Goal: Information Seeking & Learning: Learn about a topic

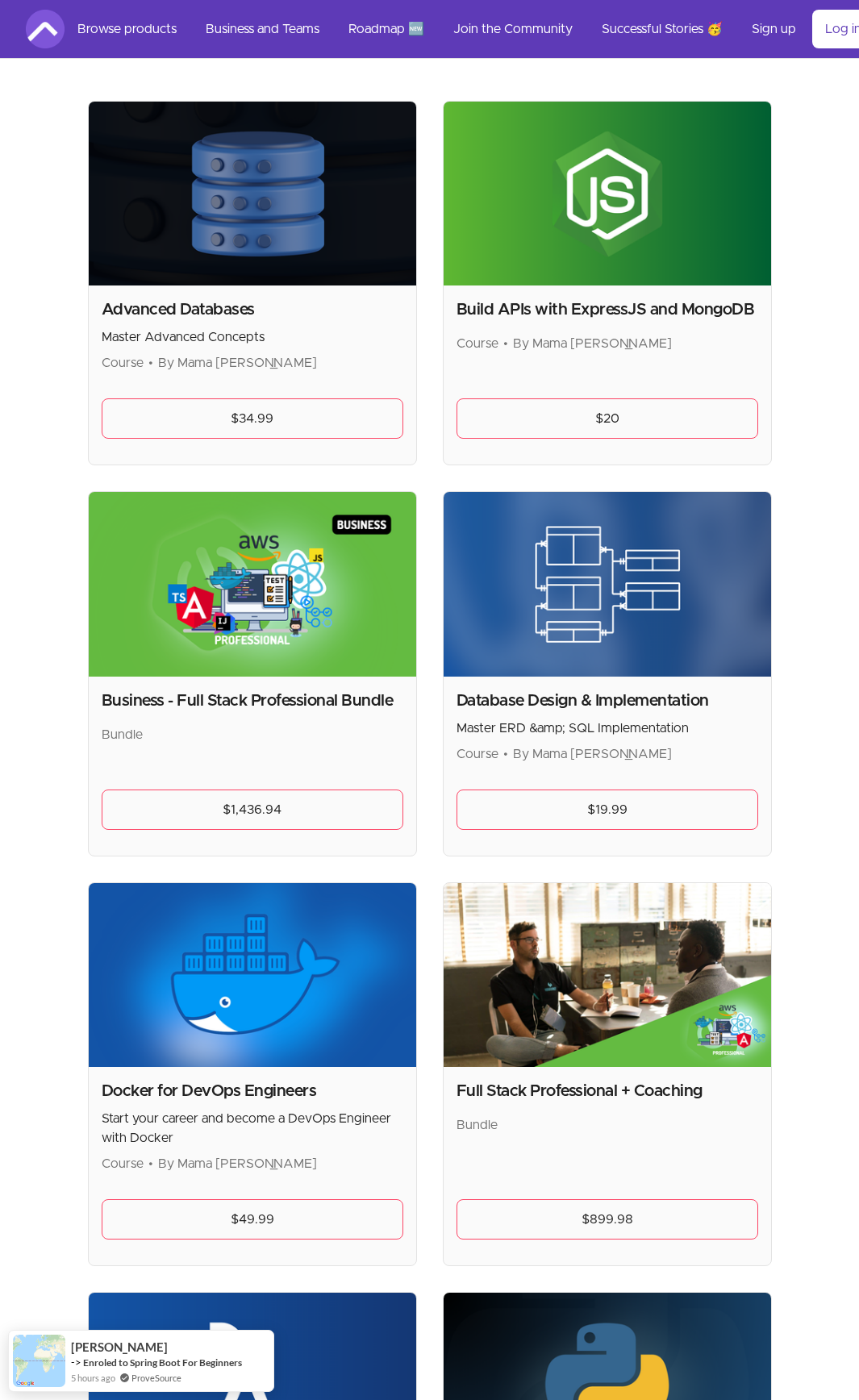
scroll to position [336, 0]
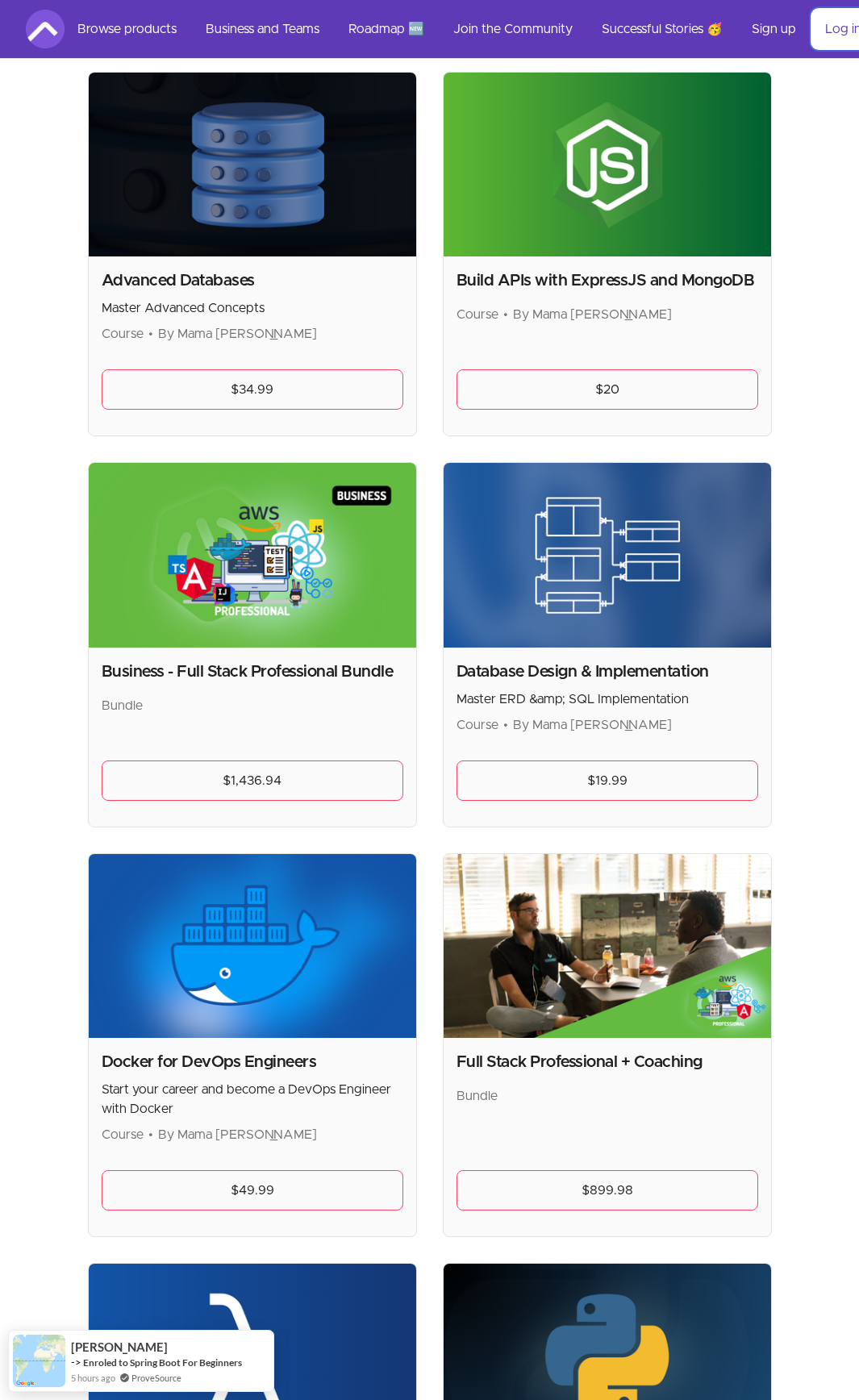
click at [839, 31] on link "Log in" at bounding box center [843, 29] width 62 height 39
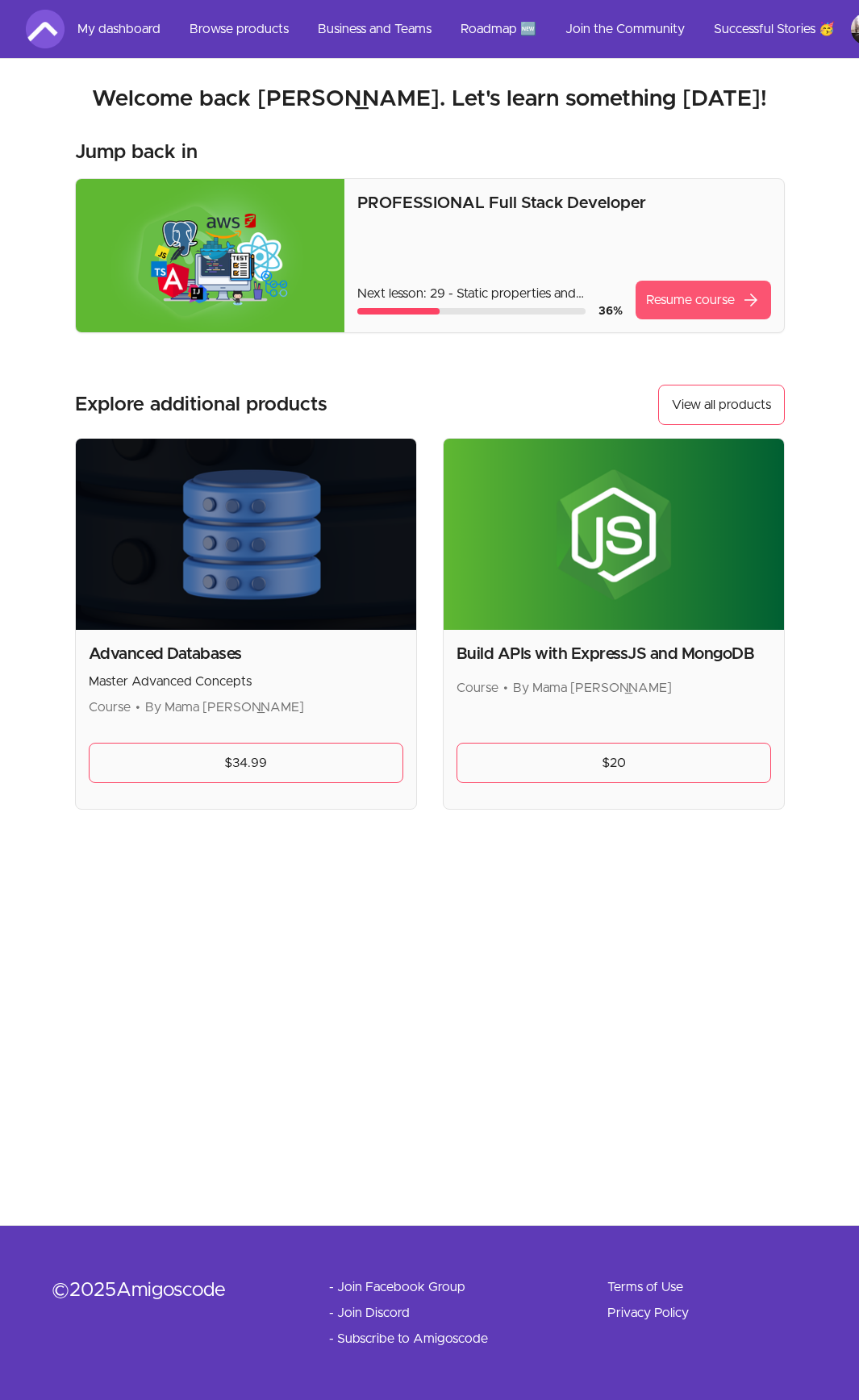
click at [707, 299] on link "Resume course arrow_forward" at bounding box center [703, 300] width 136 height 39
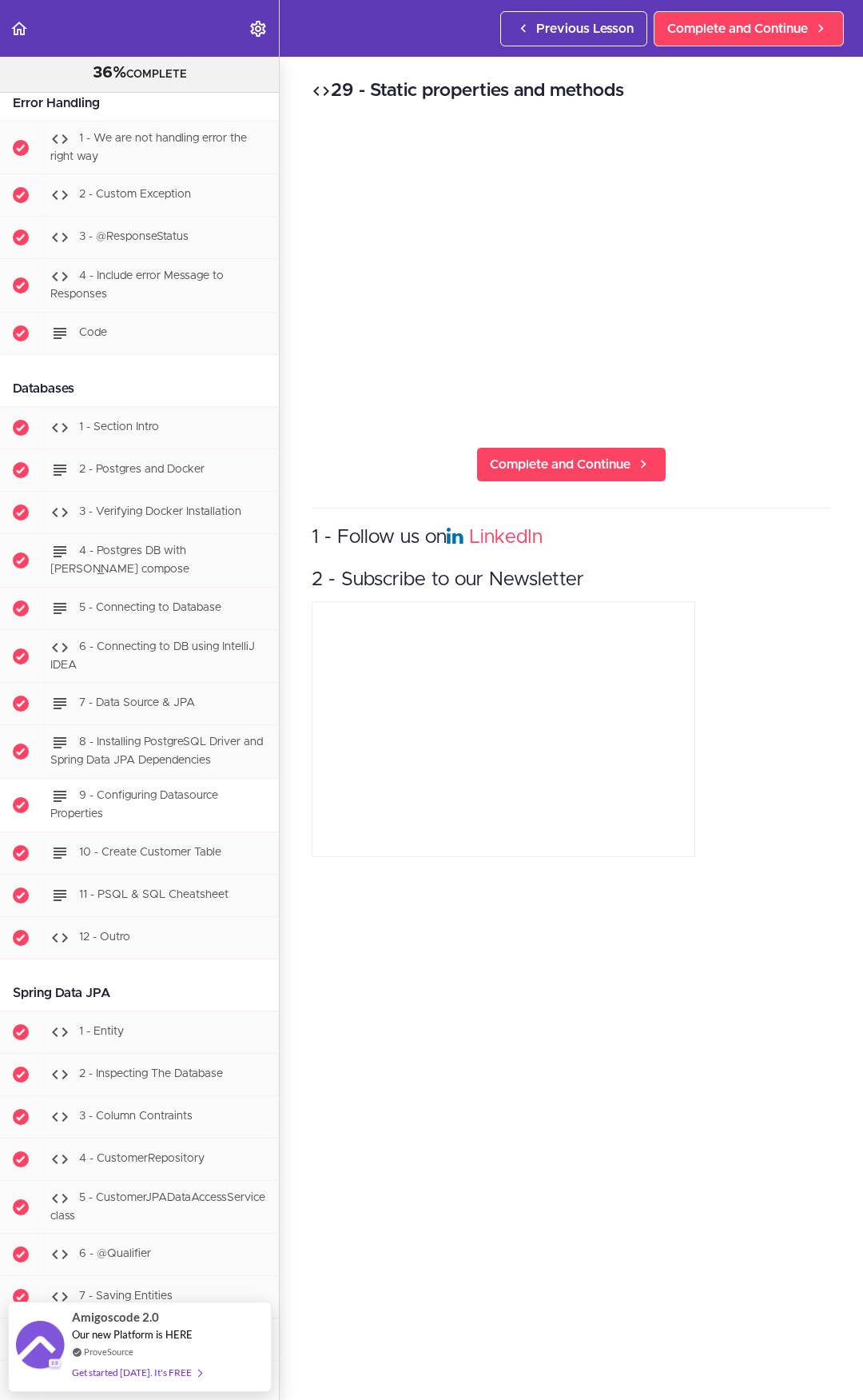
scroll to position [3423, 0]
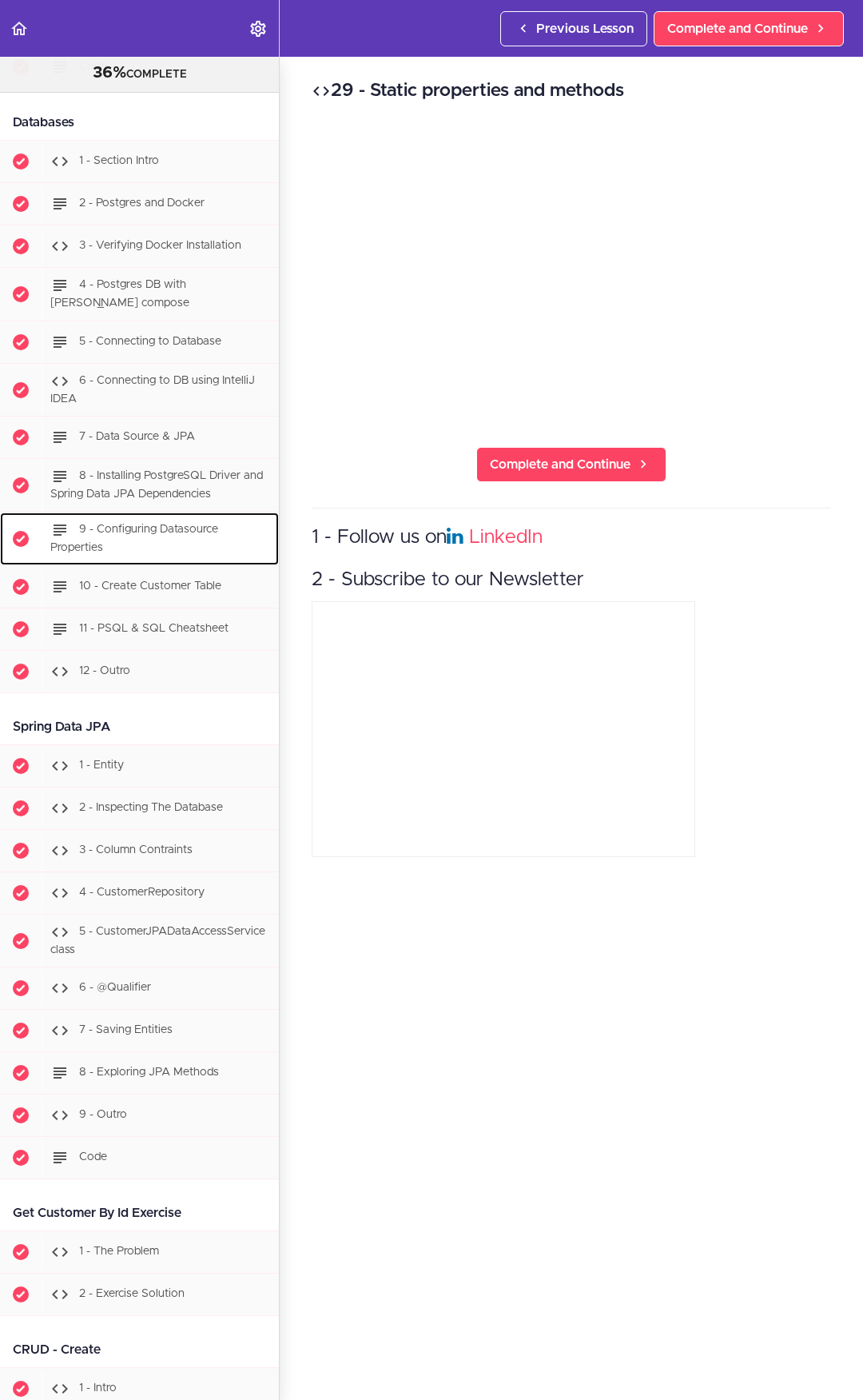
click at [157, 536] on span "9 - Configuring Datasource Properties" at bounding box center [134, 538] width 168 height 29
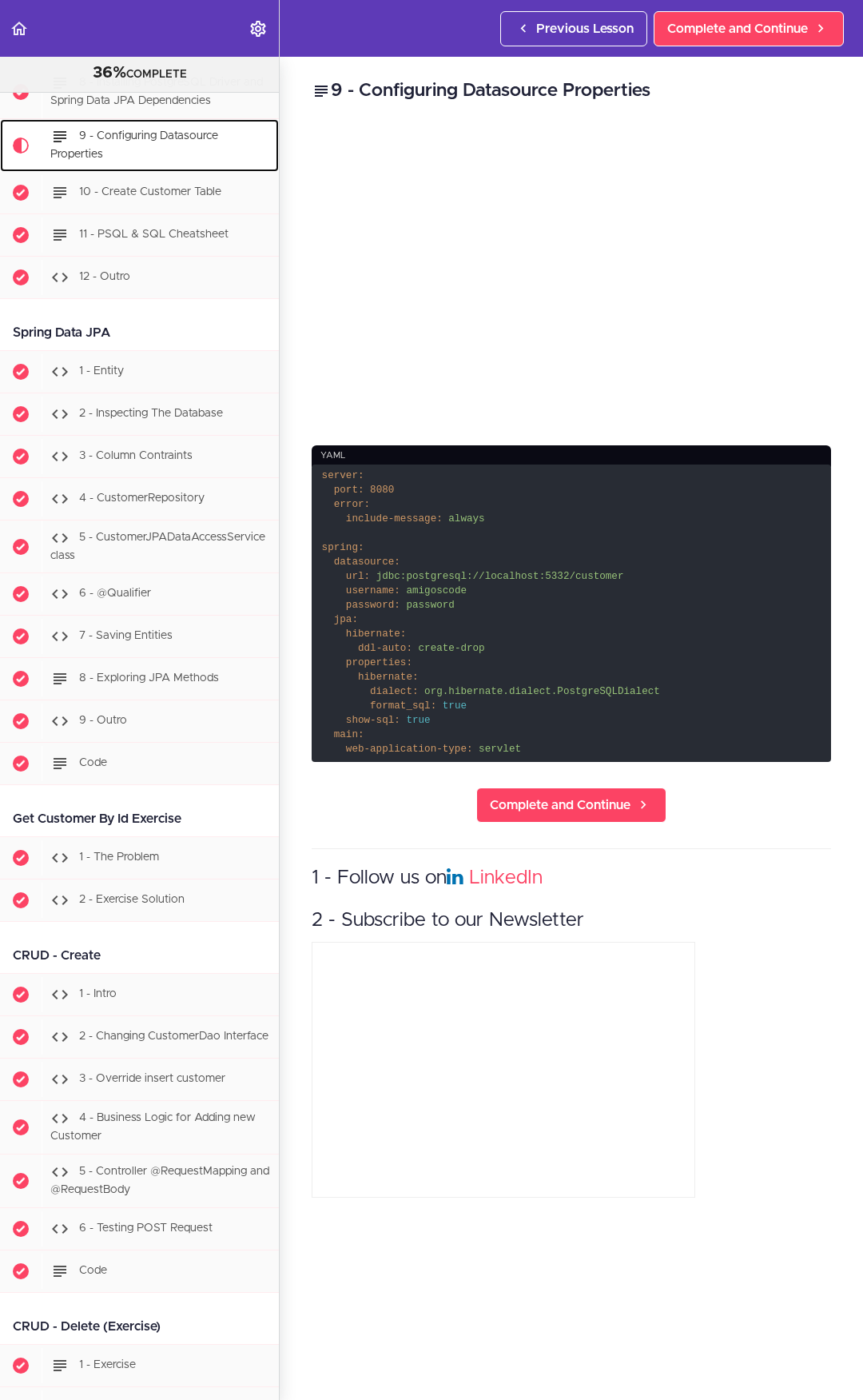
scroll to position [3830, 0]
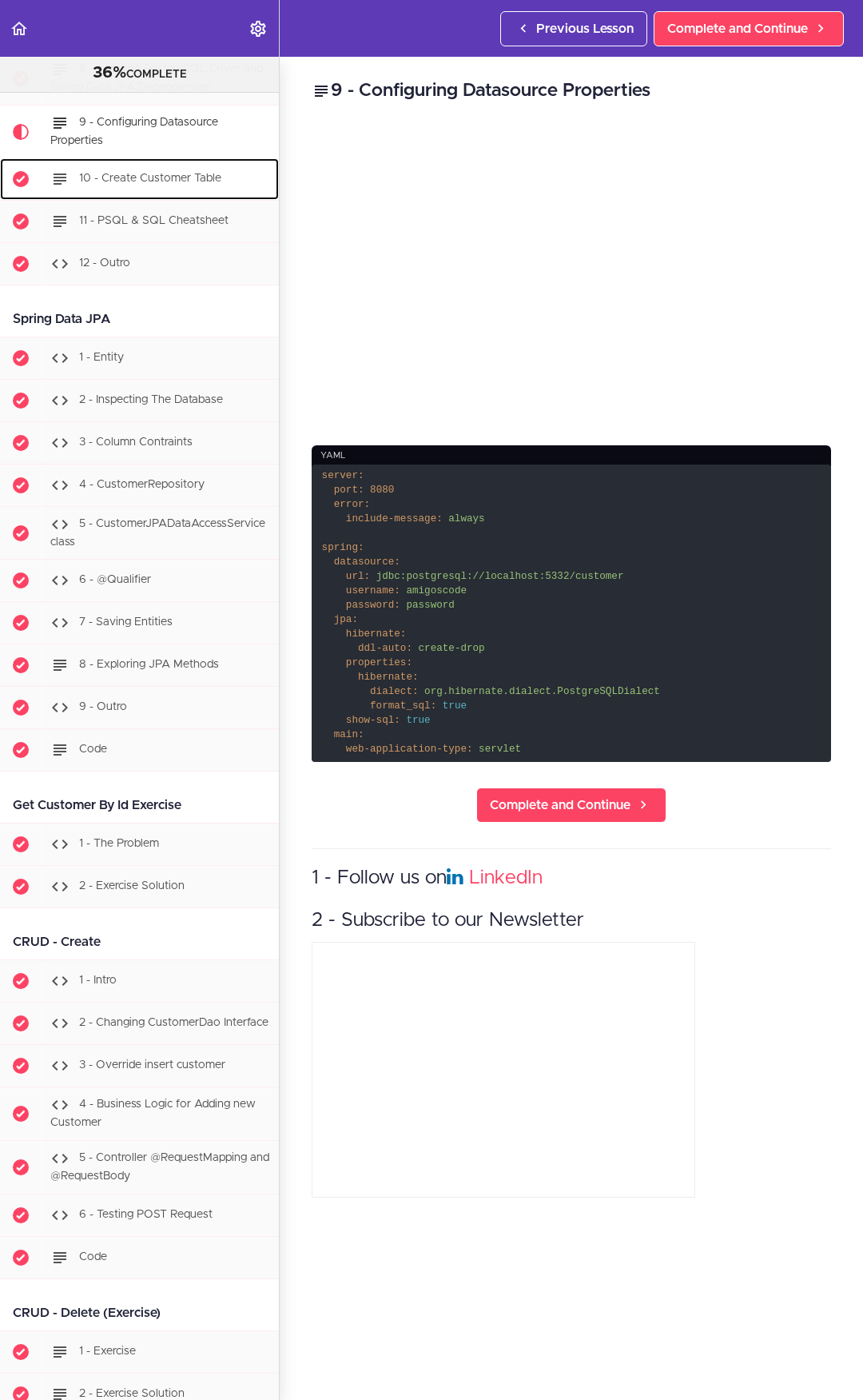
click at [147, 184] on span "10 - Create Customer Table" at bounding box center [150, 178] width 142 height 11
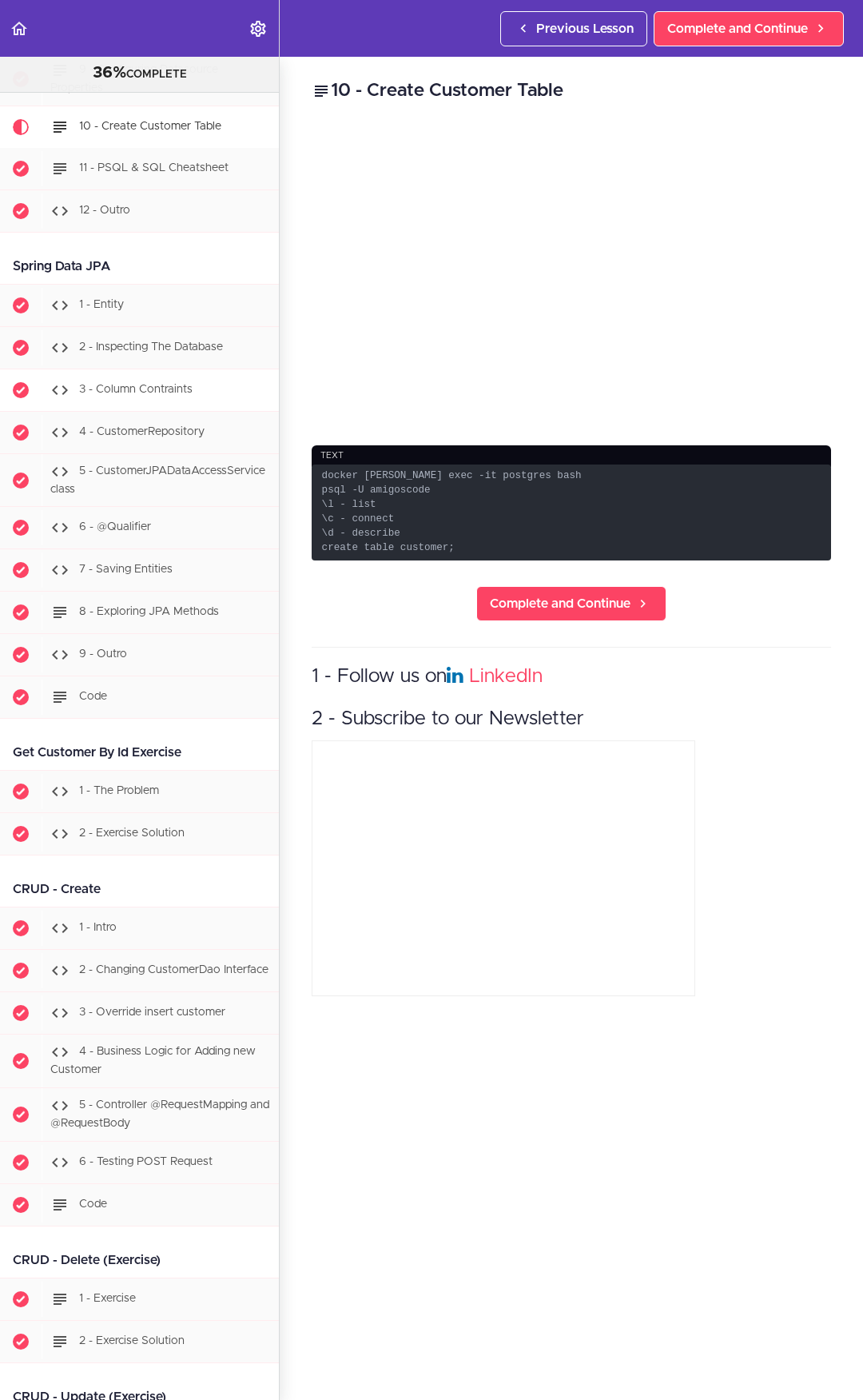
scroll to position [3616, 0]
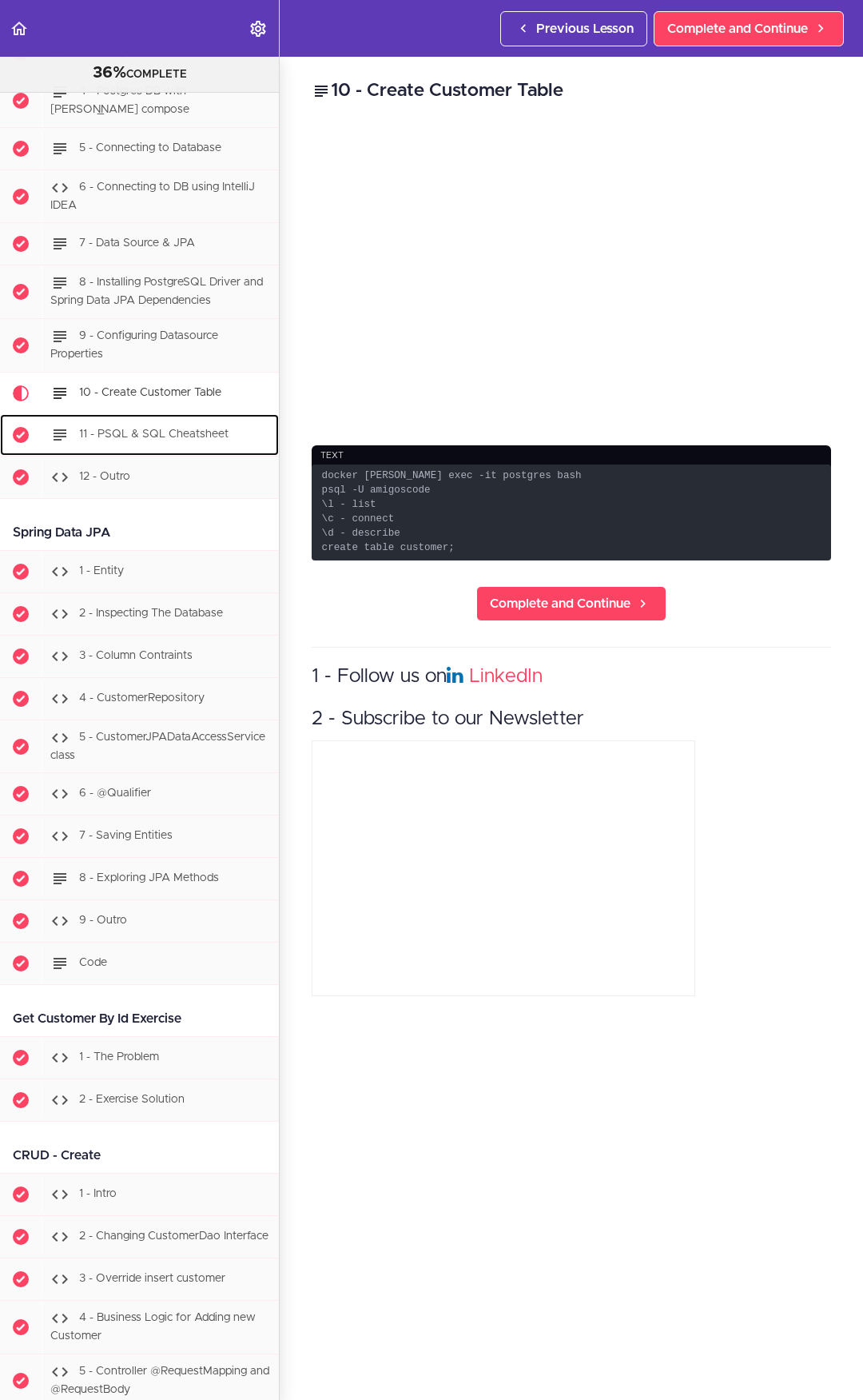
click at [161, 440] on span "11 - PSQL & SQL Cheatsheet" at bounding box center [154, 434] width 150 height 11
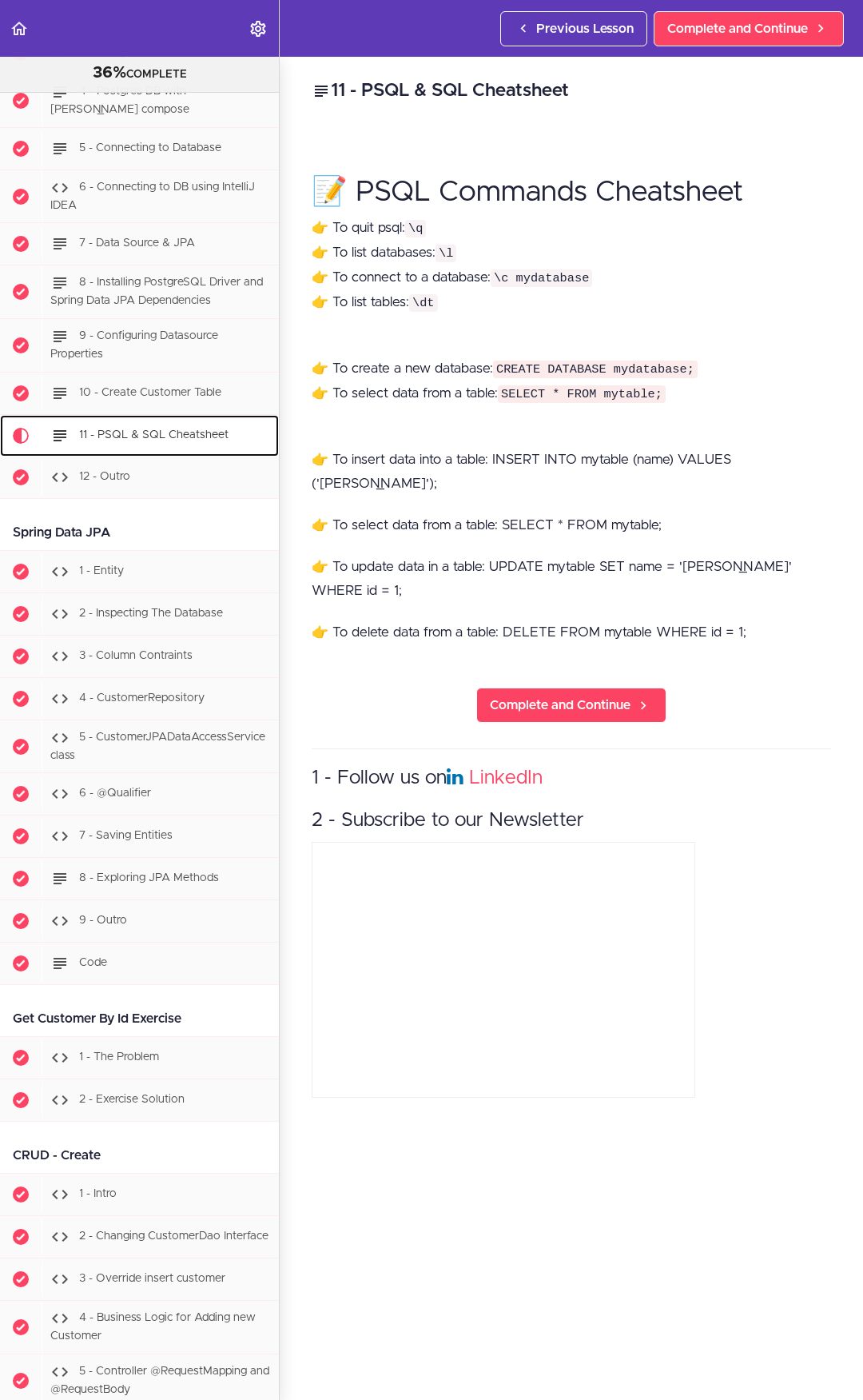
scroll to position [3924, 0]
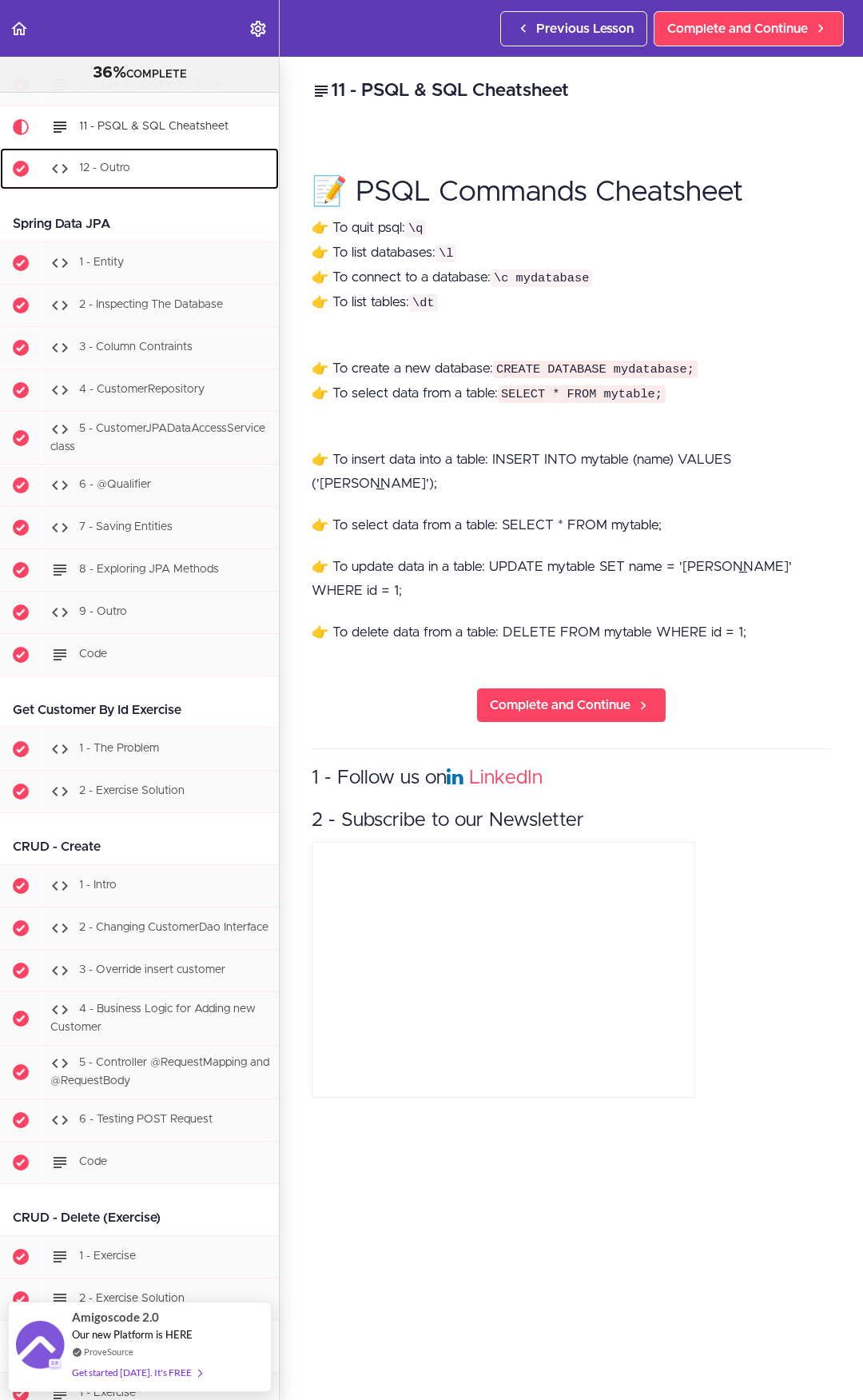
click at [153, 174] on div "12 - Outro" at bounding box center [160, 169] width 237 height 35
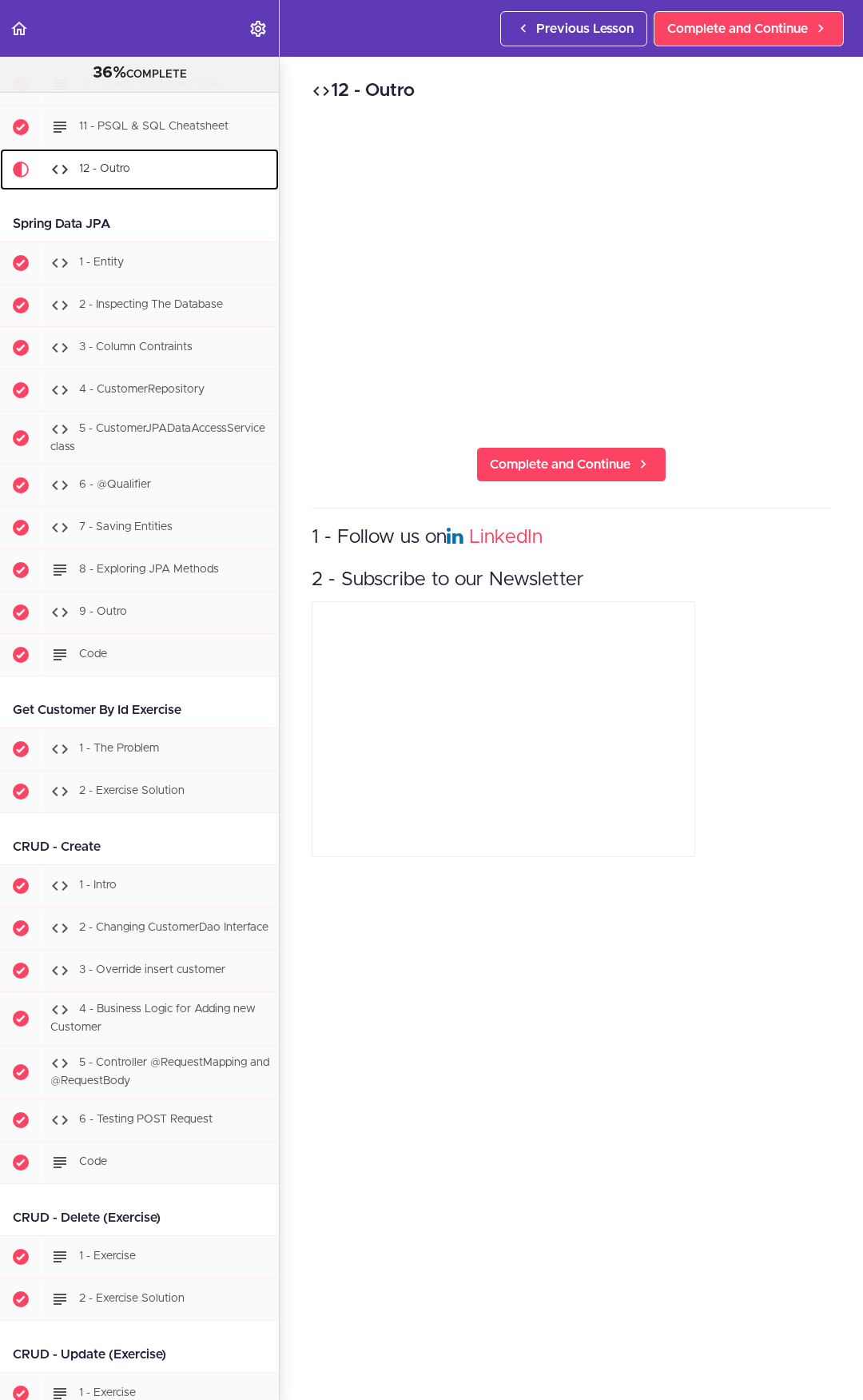
scroll to position [3967, 0]
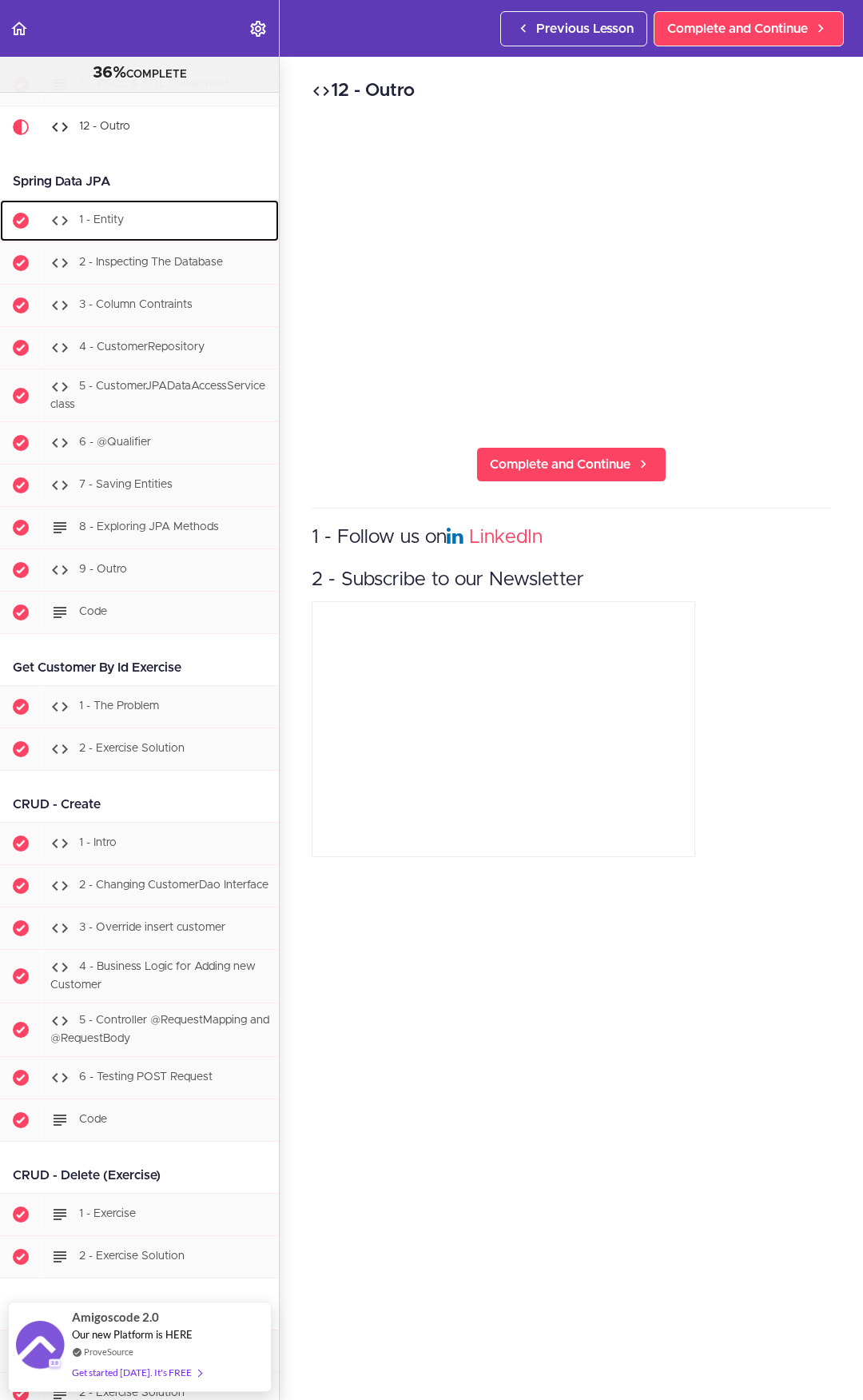
click at [163, 222] on div "1 - Entity" at bounding box center [160, 221] width 237 height 35
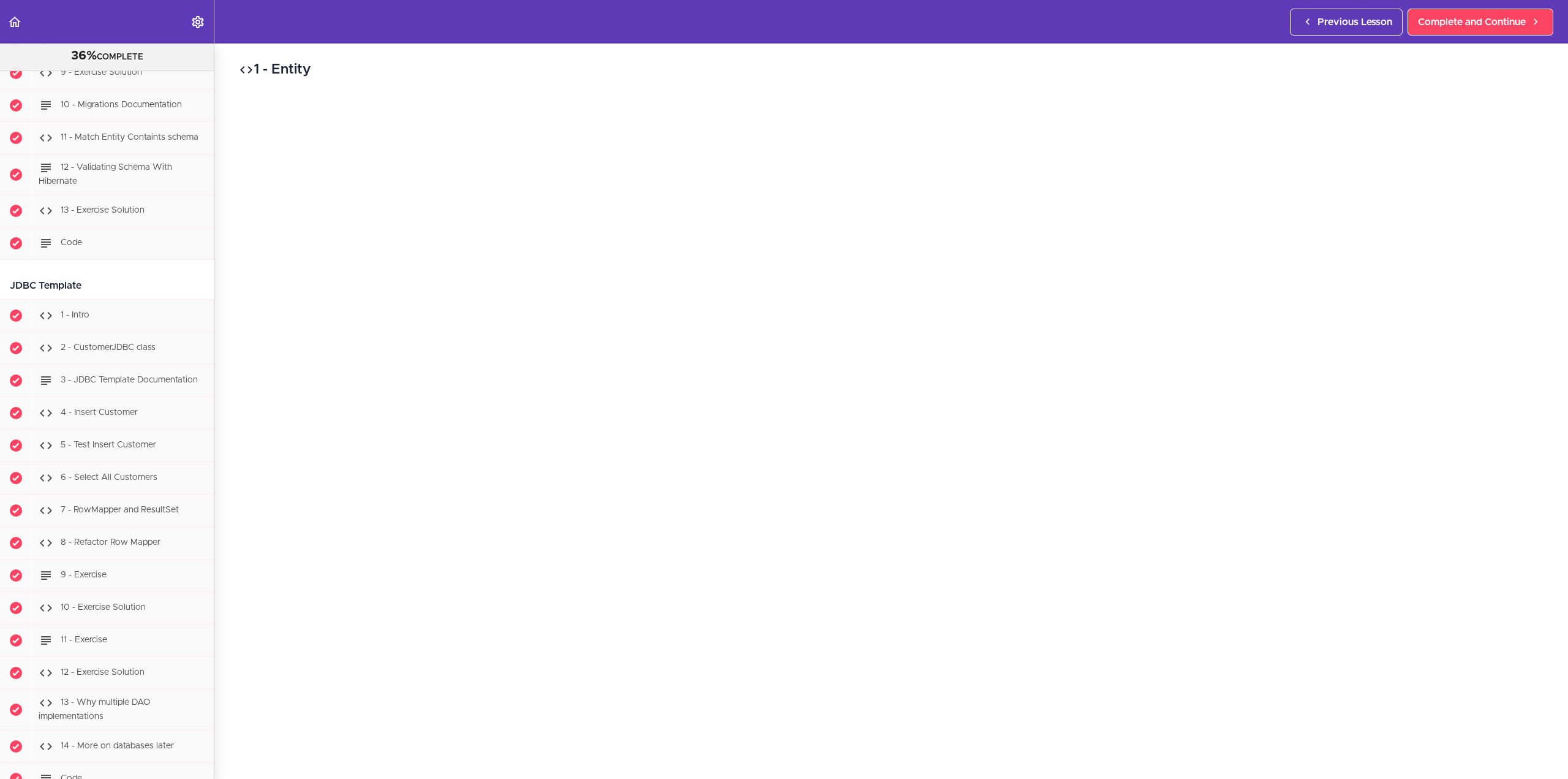
scroll to position [4746, 0]
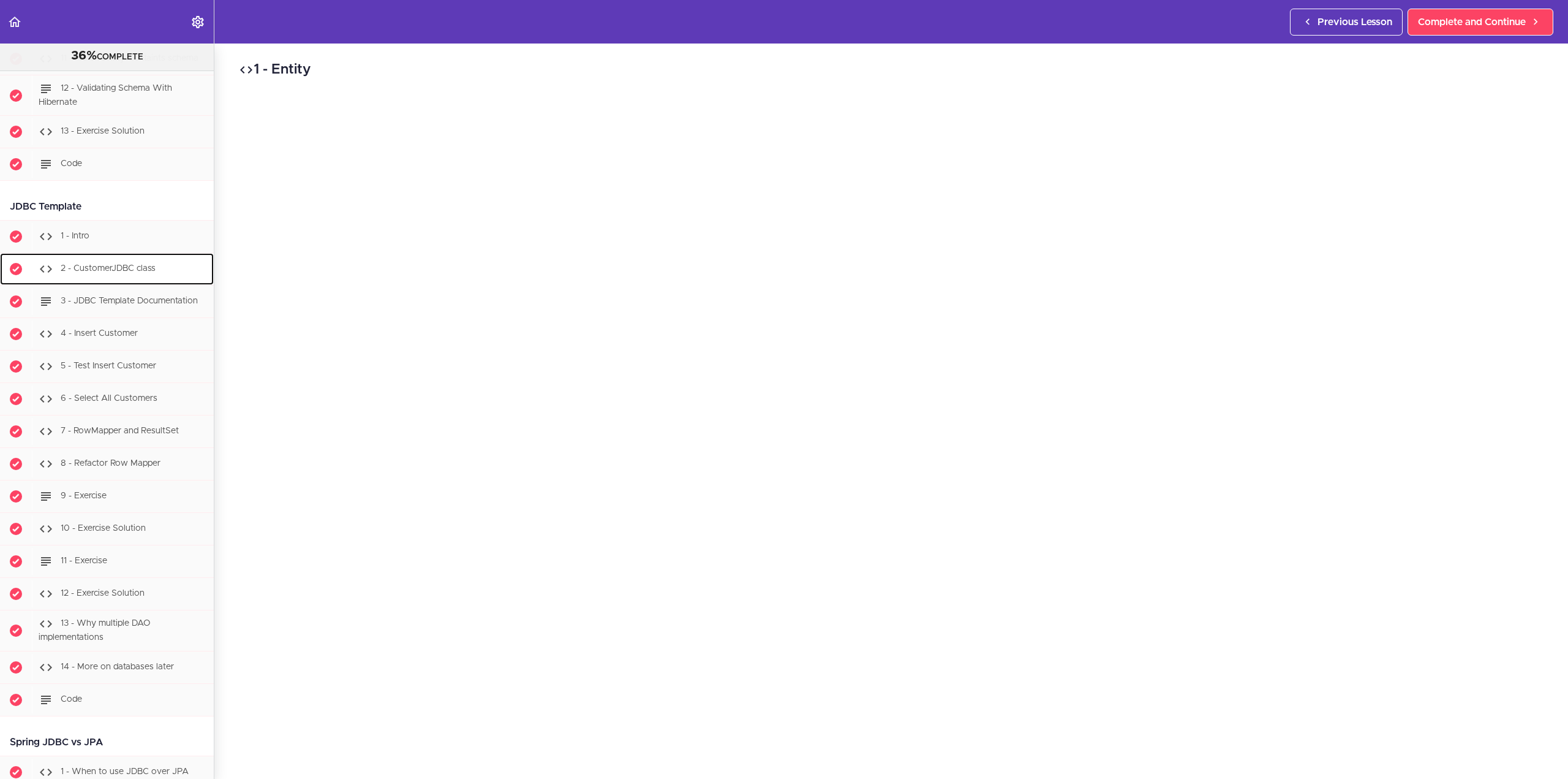
click at [138, 283] on div "2 - CustomerJDBC class" at bounding box center [123, 269] width 182 height 27
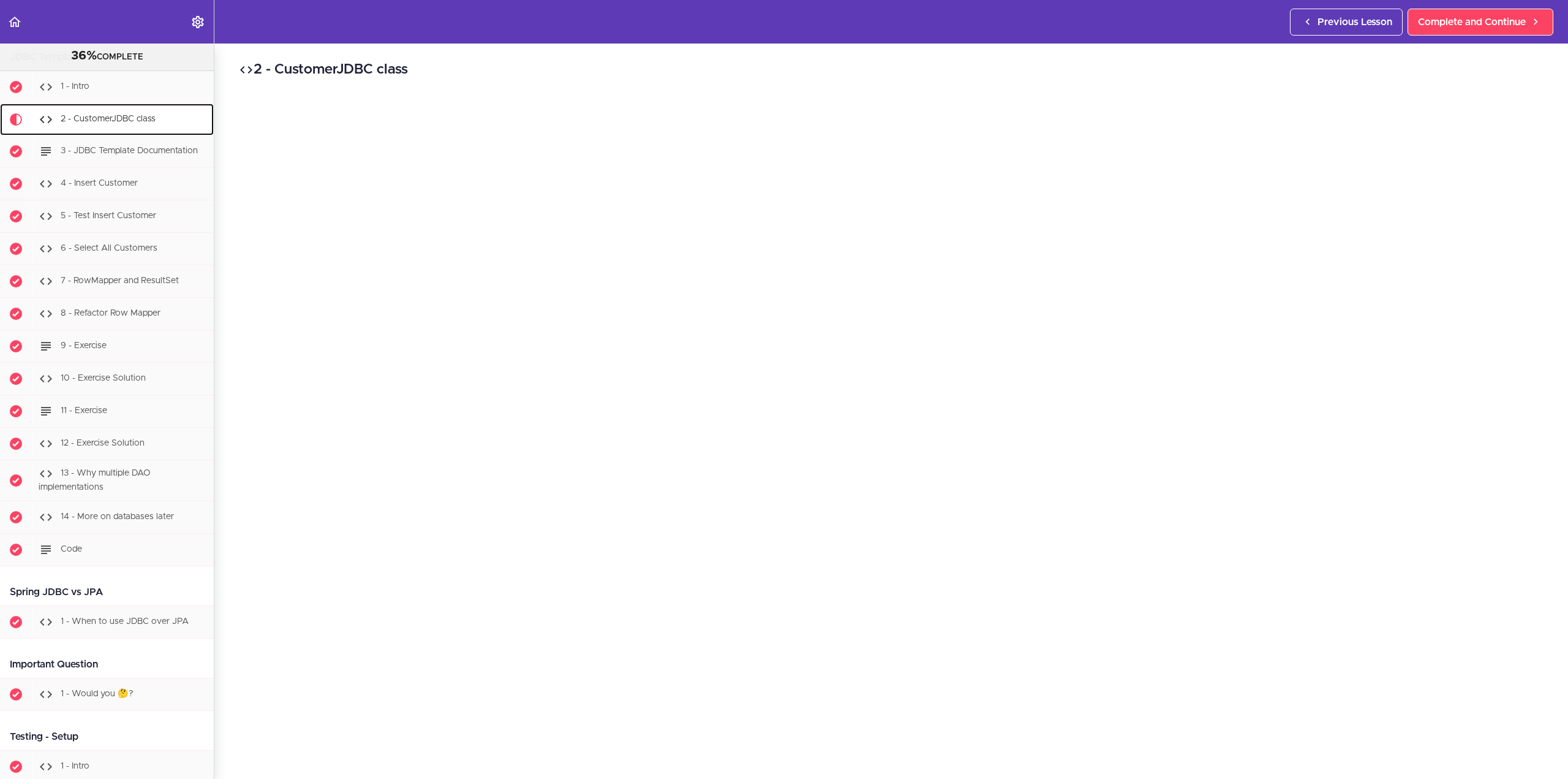
scroll to position [4928, 0]
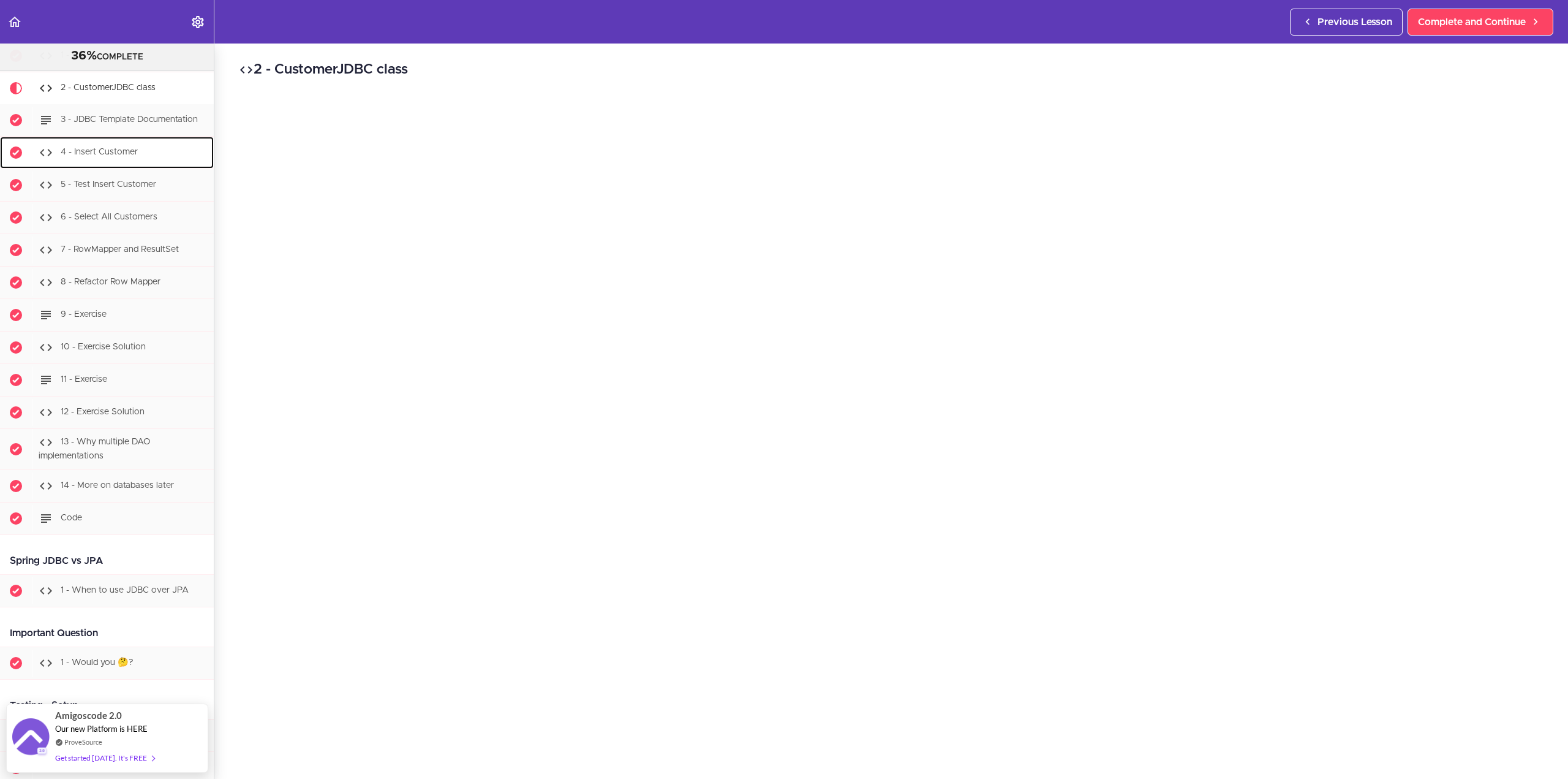
click at [134, 157] on span "4 - Insert Customer" at bounding box center [99, 152] width 77 height 8
